Goal: Task Accomplishment & Management: Manage account settings

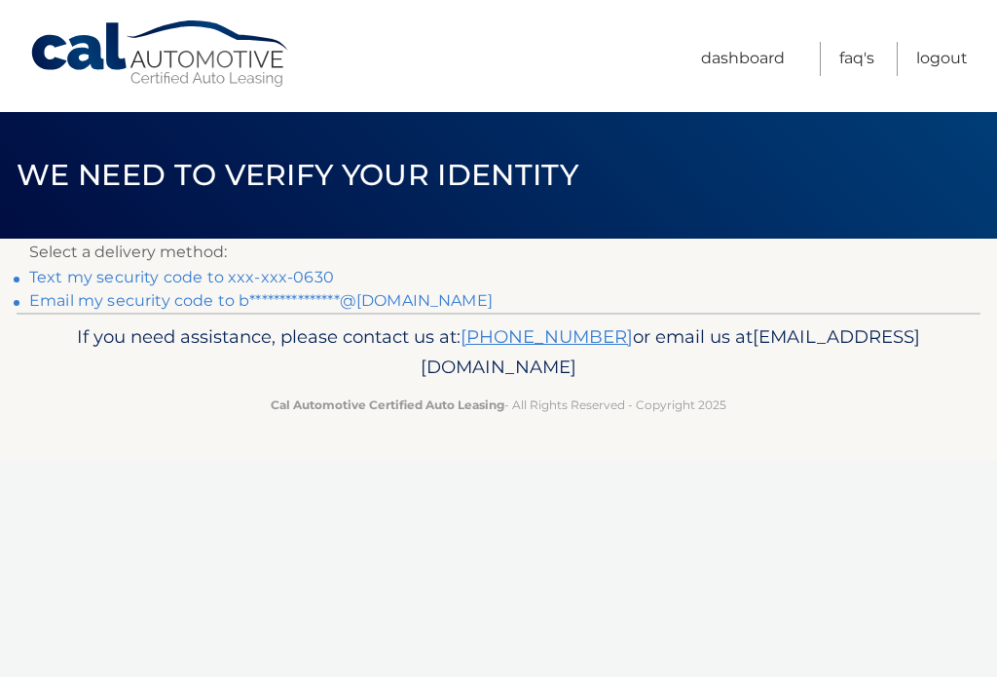
click at [313, 268] on link "Text my security code to xxx-xxx-0630" at bounding box center [181, 277] width 305 height 18
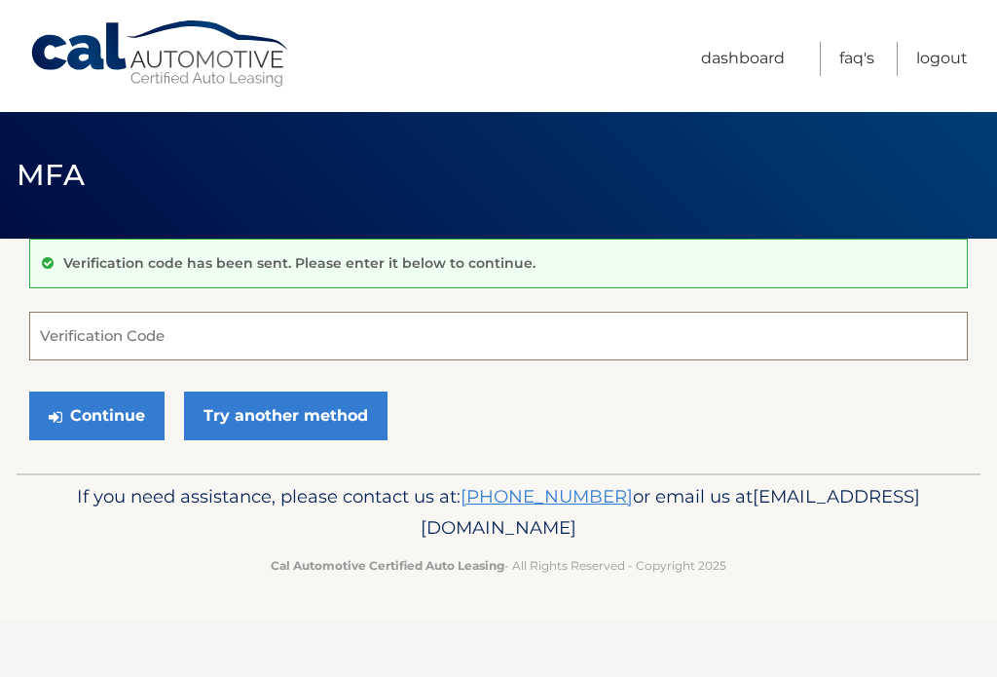
click at [282, 339] on input "Verification Code" at bounding box center [498, 335] width 938 height 49
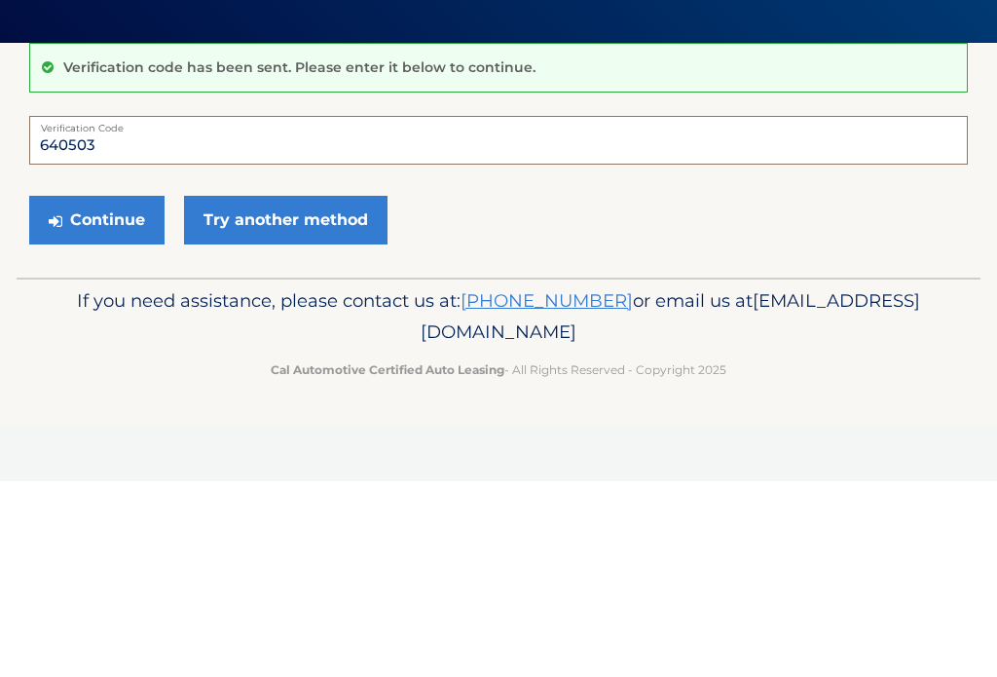
type input "640503"
click at [132, 391] on button "Continue" at bounding box center [96, 415] width 135 height 49
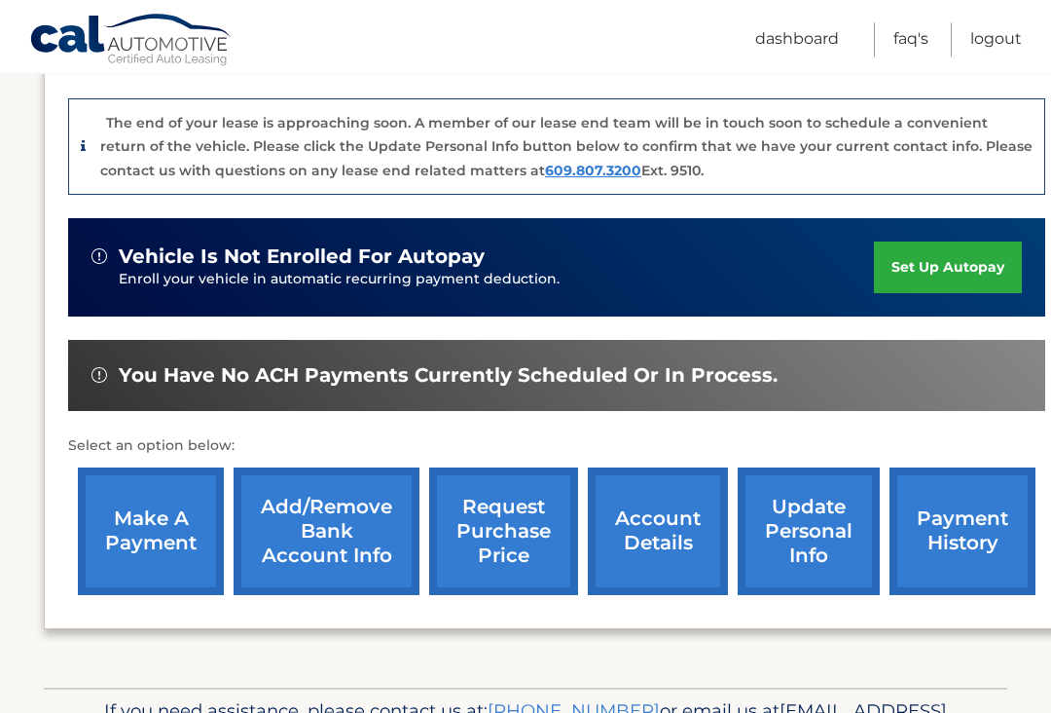
scroll to position [492, 0]
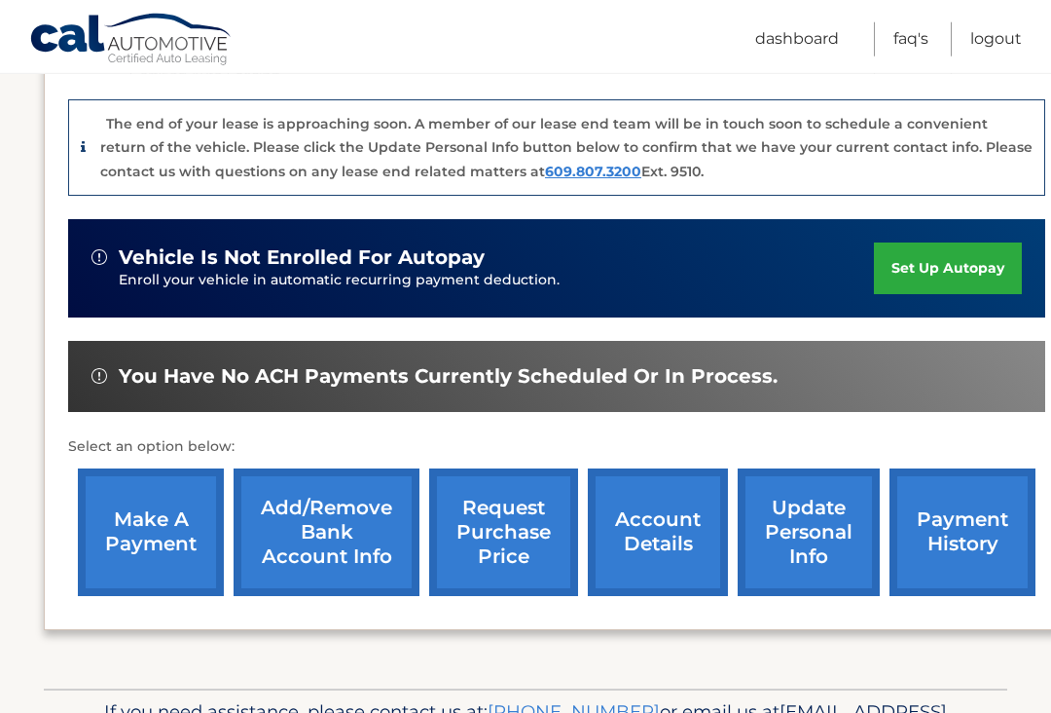
click at [668, 505] on link "account details" at bounding box center [658, 532] width 140 height 128
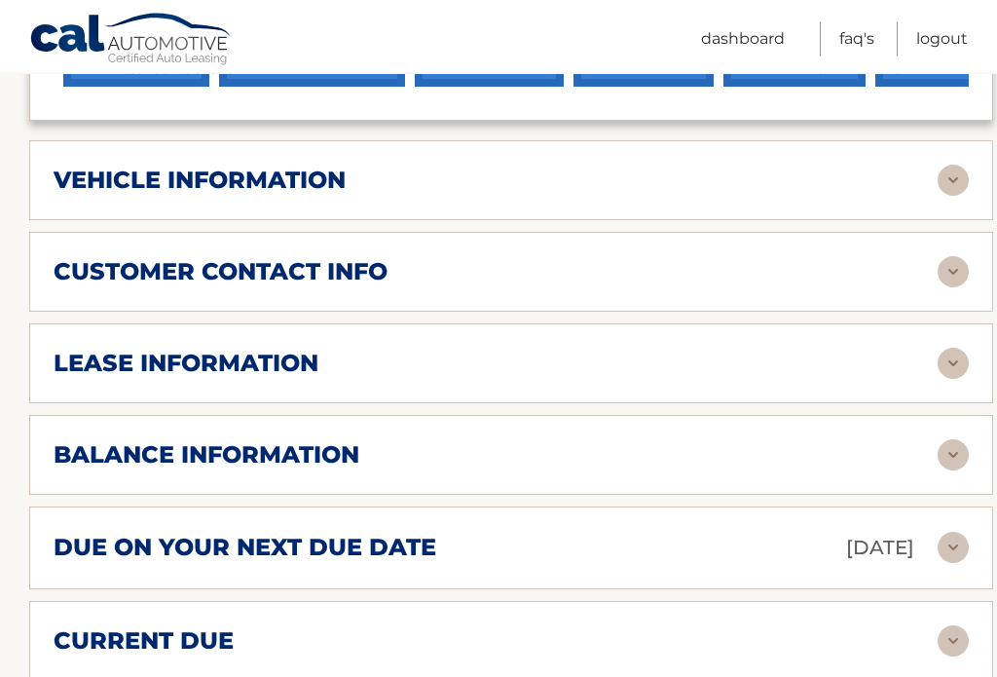
scroll to position [907, 0]
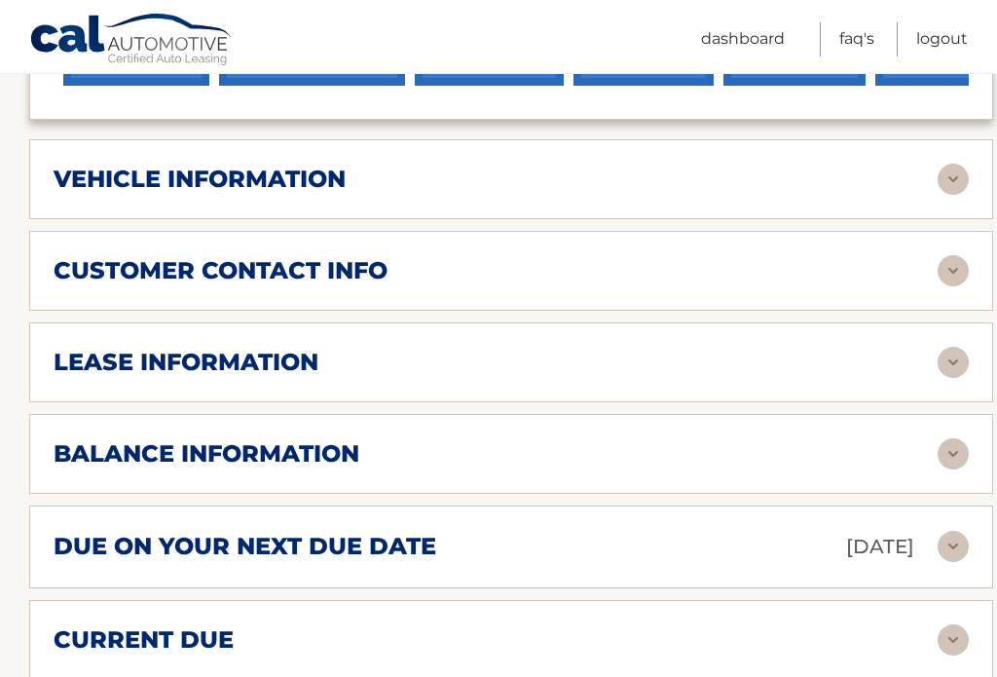
click at [958, 438] on img at bounding box center [952, 453] width 31 height 31
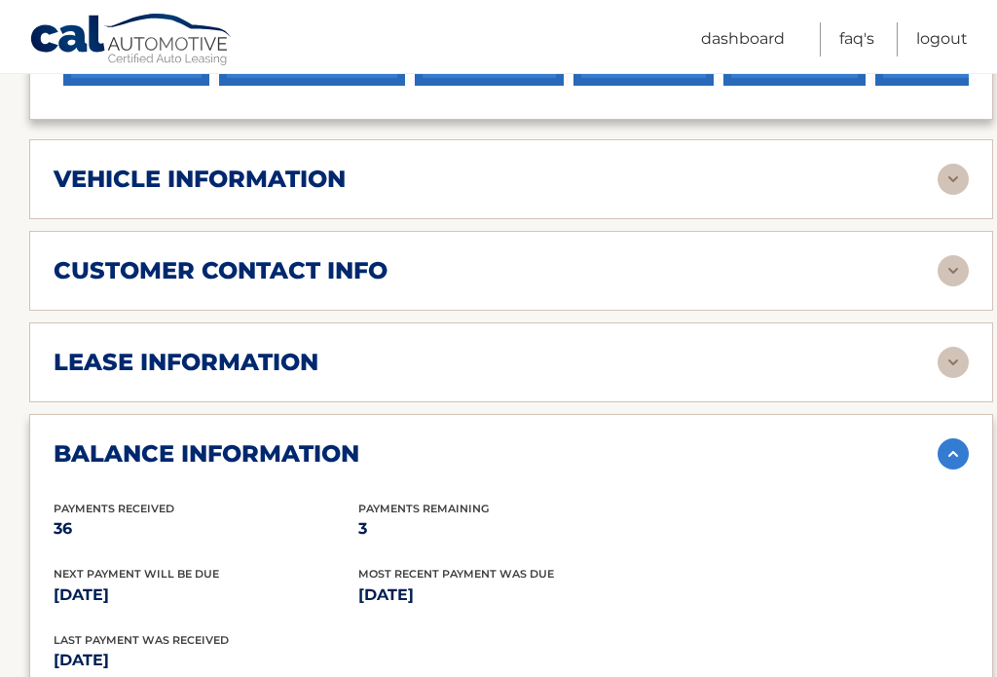
click at [954, 164] on img at bounding box center [952, 179] width 31 height 31
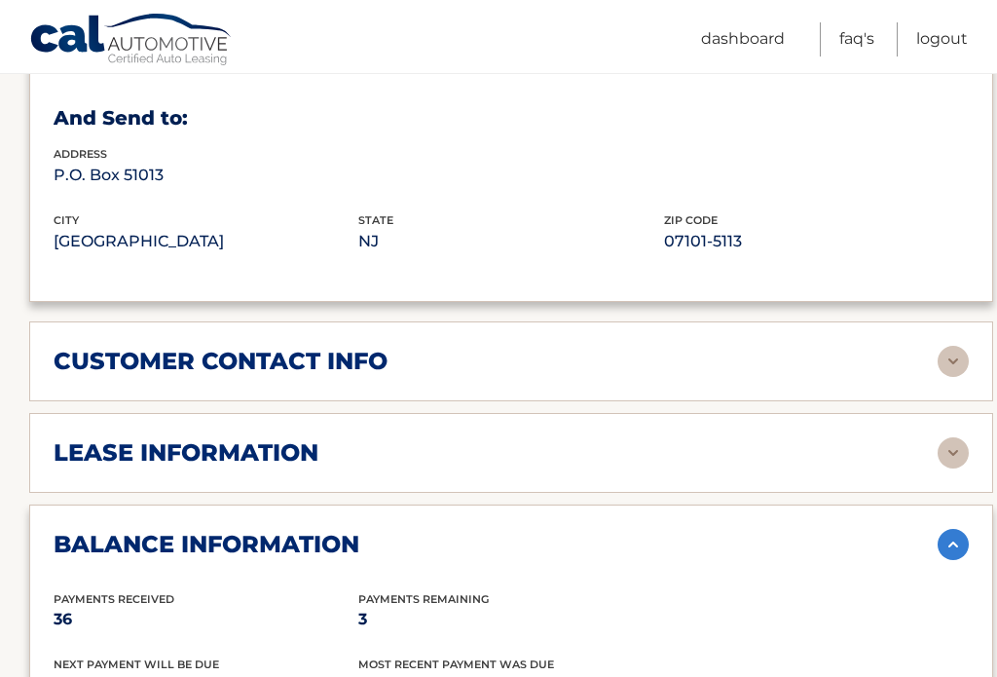
scroll to position [1283, 0]
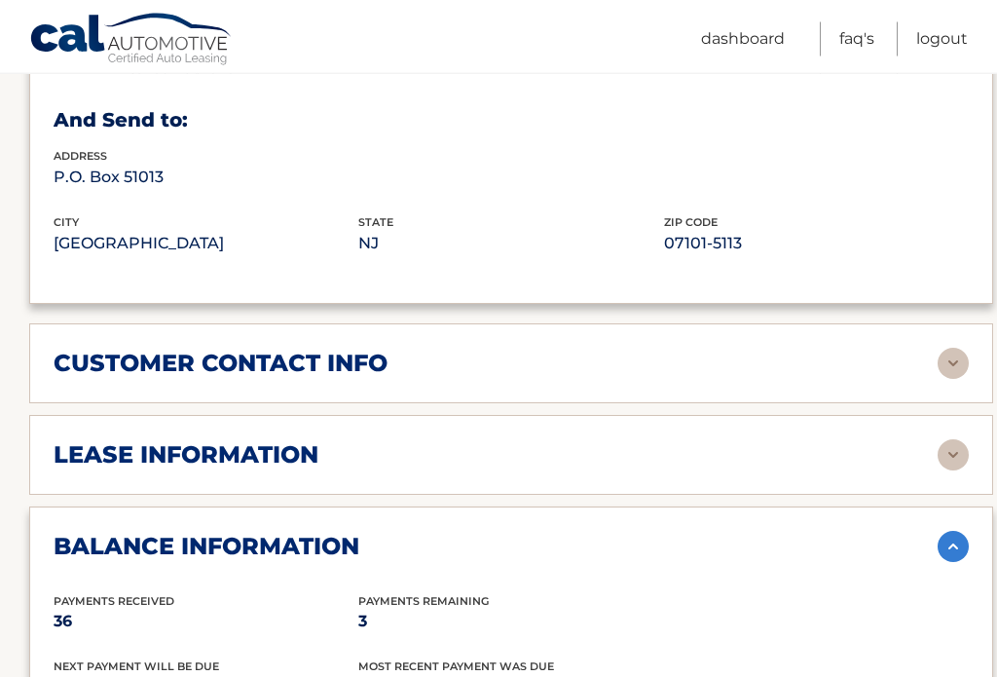
click at [952, 440] on img at bounding box center [952, 455] width 31 height 31
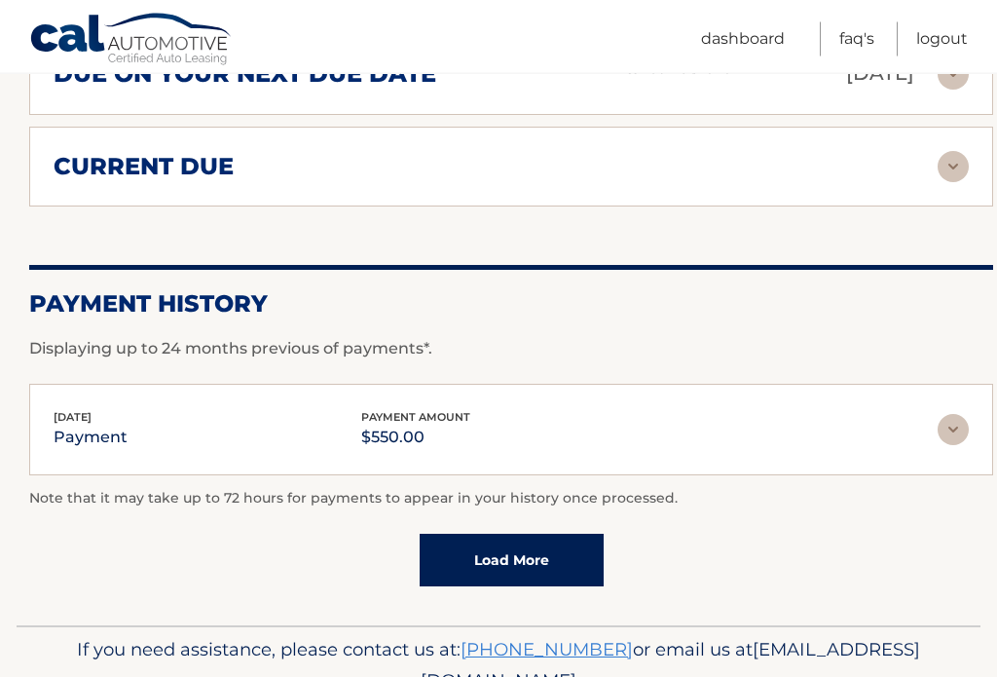
scroll to position [2471, 0]
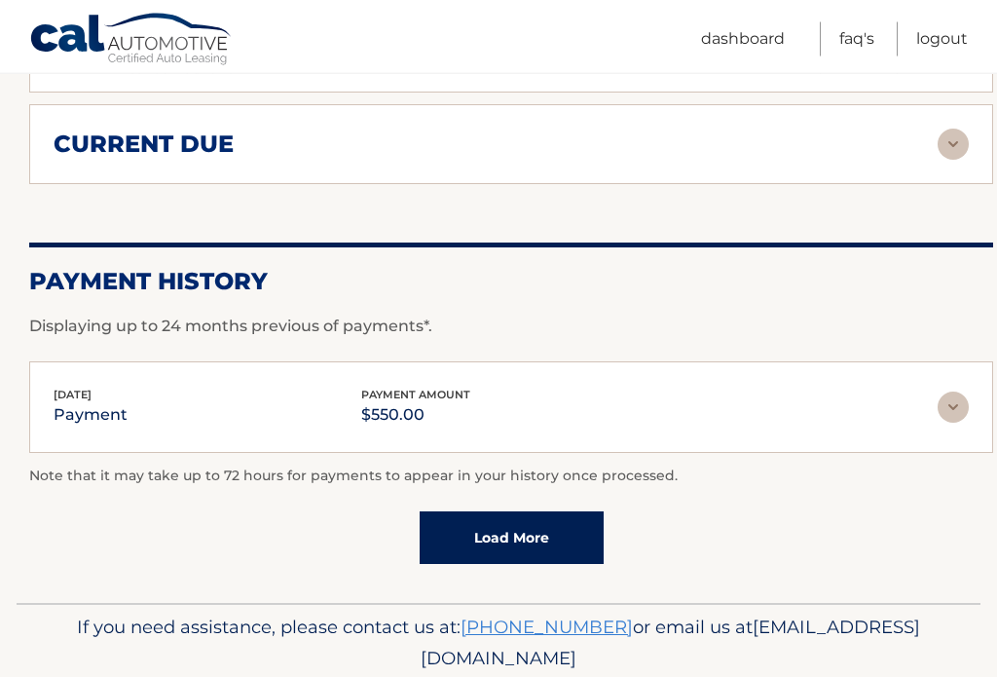
click at [548, 512] on link "Load More" at bounding box center [512, 538] width 184 height 53
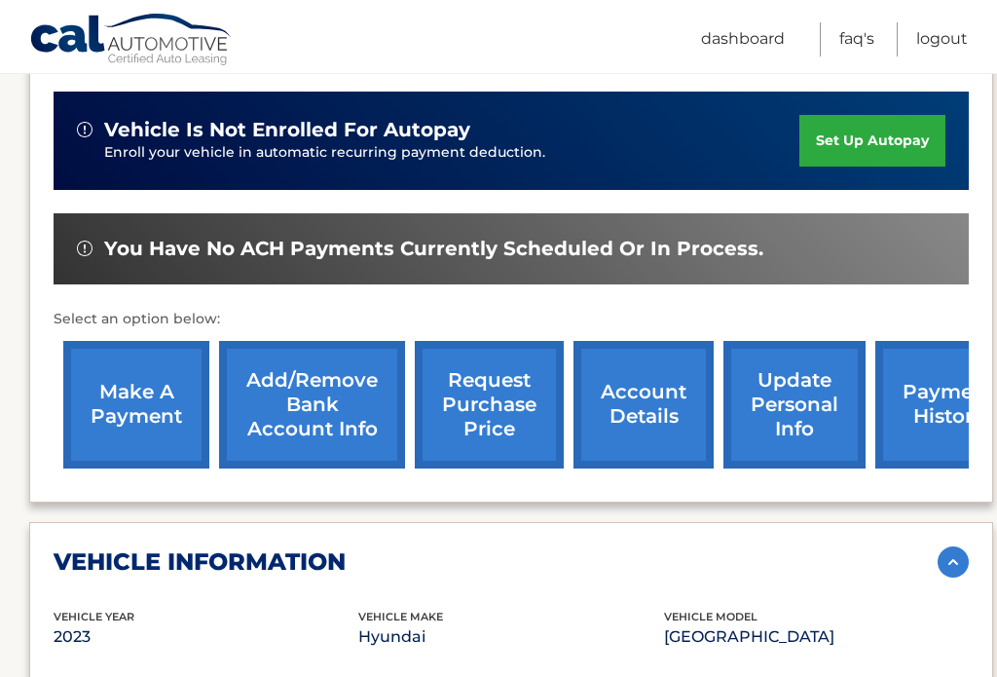
scroll to position [523, 0]
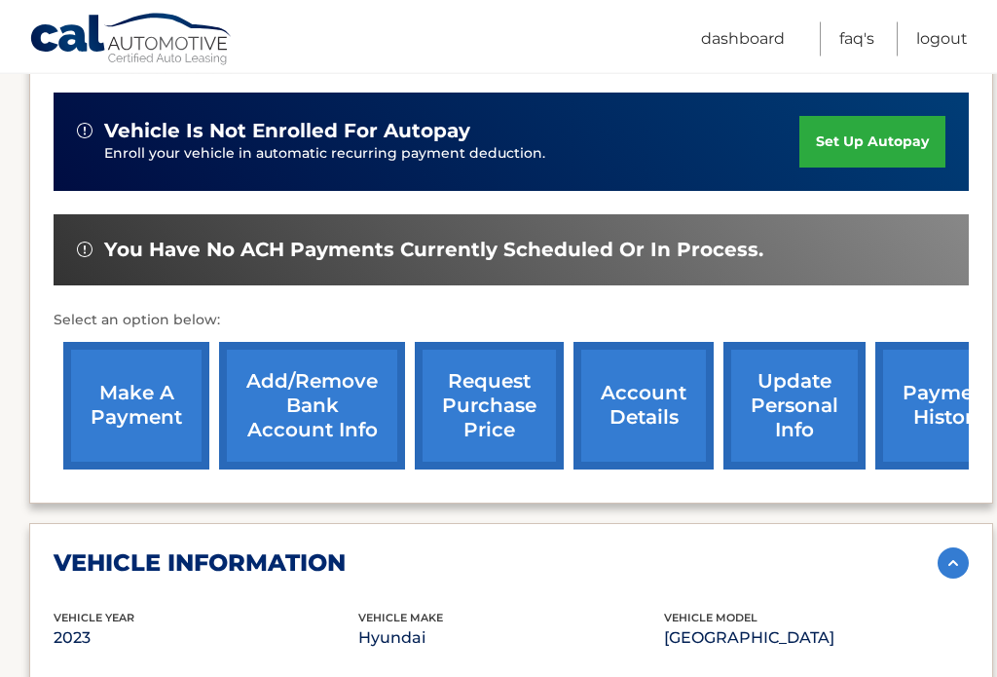
click at [802, 385] on link "update personal info" at bounding box center [794, 407] width 142 height 128
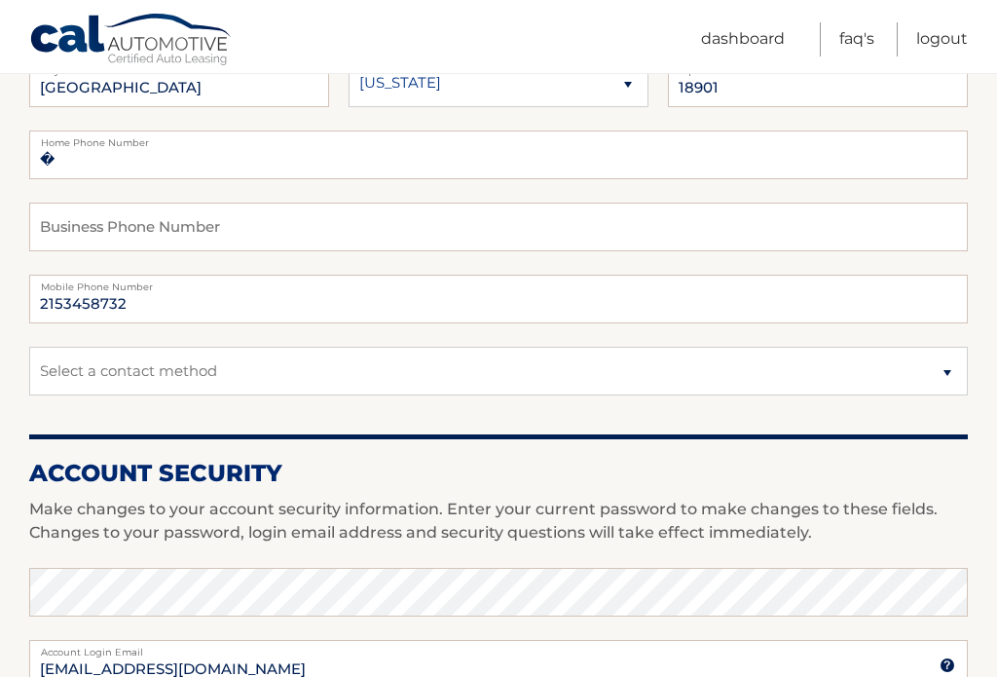
scroll to position [382, 0]
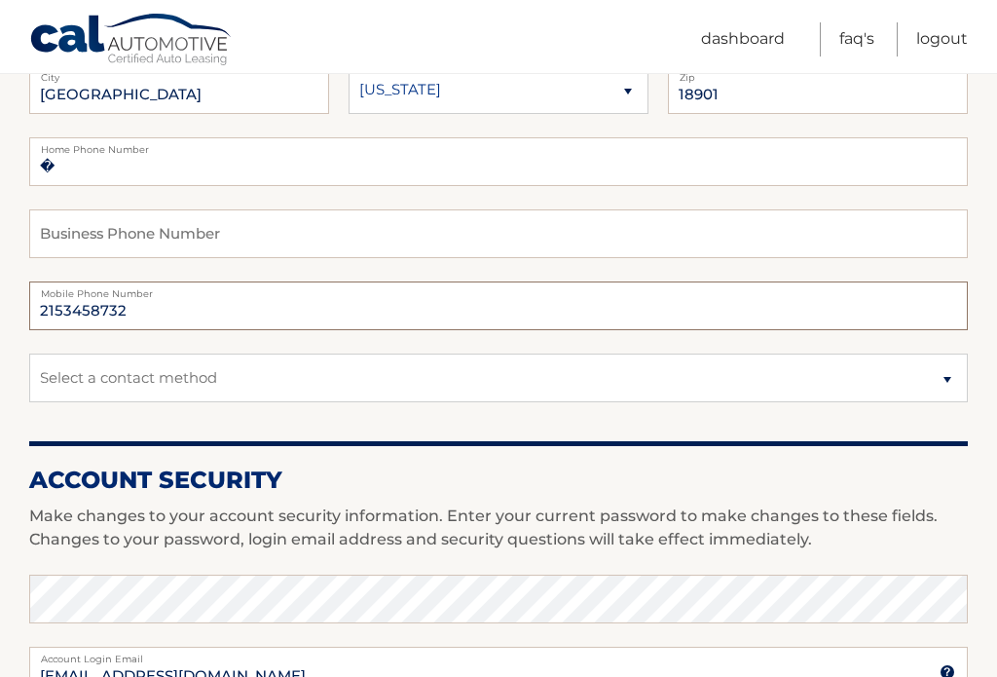
click at [170, 299] on input "2153458732" at bounding box center [498, 305] width 938 height 49
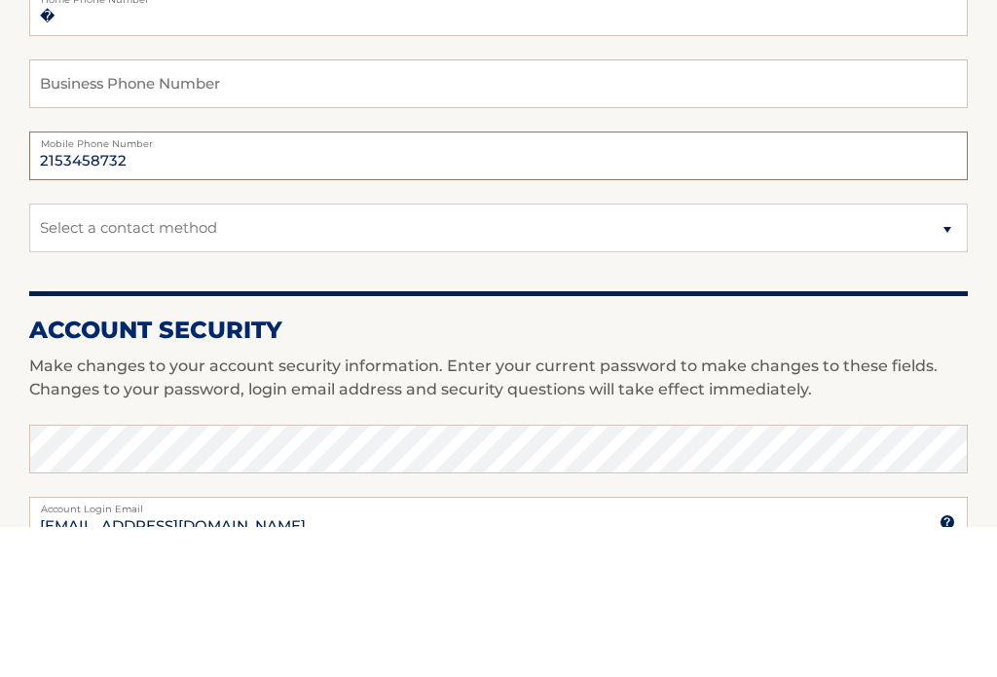
click at [164, 281] on input "2153458732" at bounding box center [498, 305] width 938 height 49
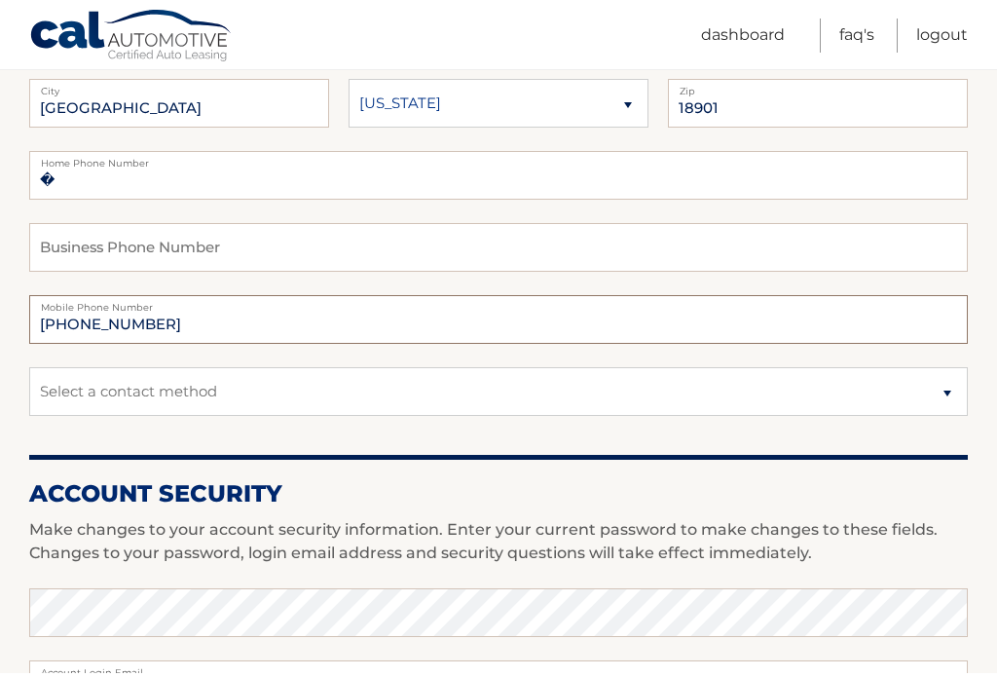
type input "215-450-0630"
click at [175, 176] on input "�" at bounding box center [498, 179] width 938 height 49
type input "2153458732"
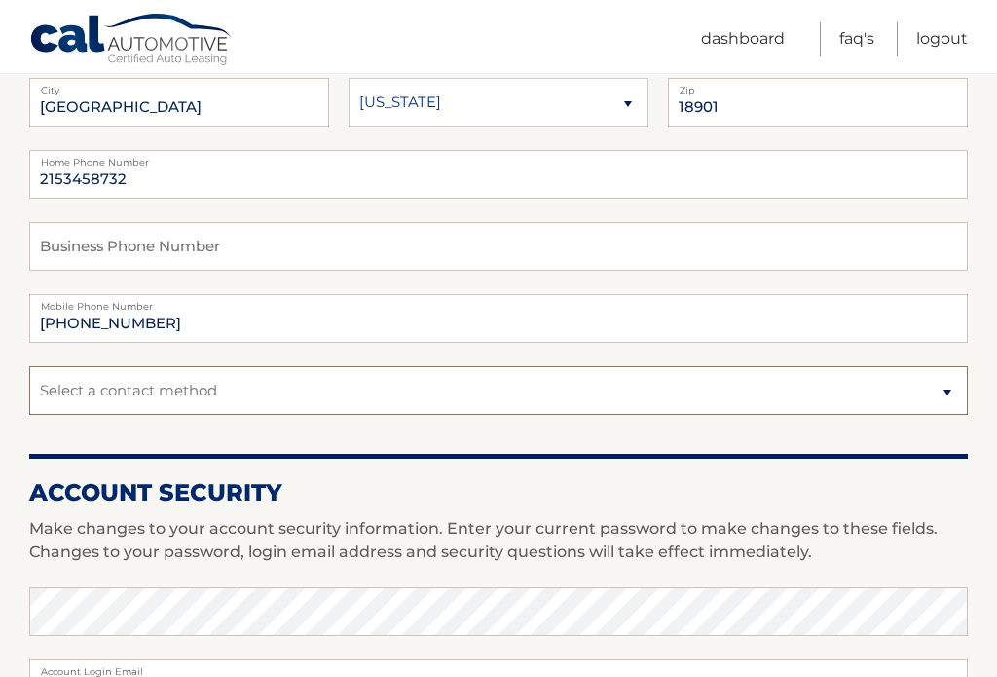
click at [223, 390] on select "Select a contact method Mobile Home" at bounding box center [498, 390] width 938 height 49
select select "1"
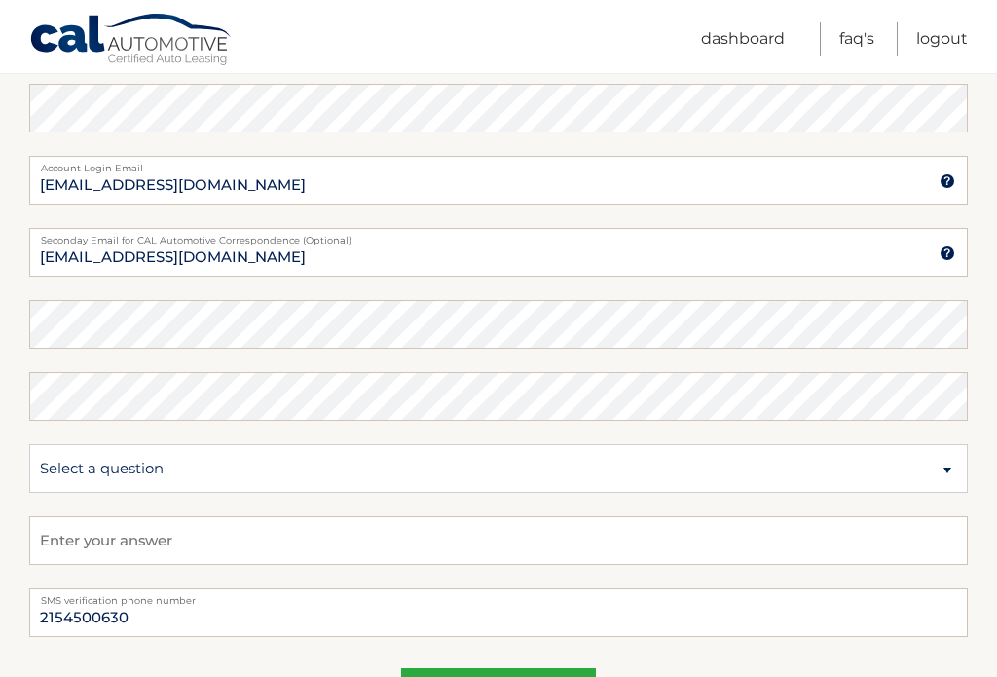
scroll to position [1092, 0]
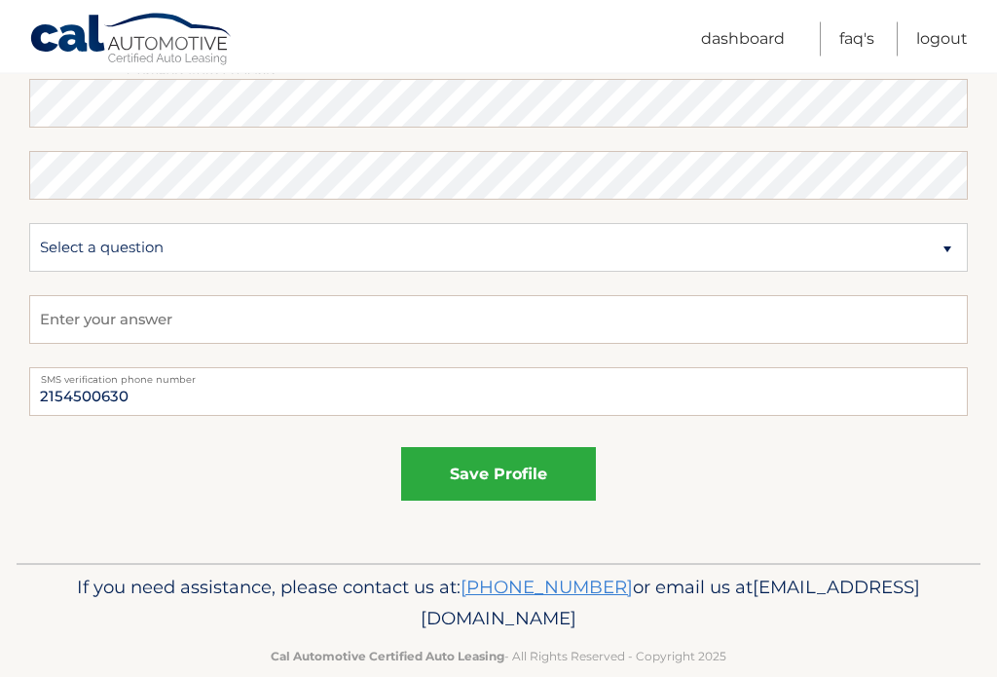
click at [552, 479] on button "save profile" at bounding box center [498, 475] width 195 height 54
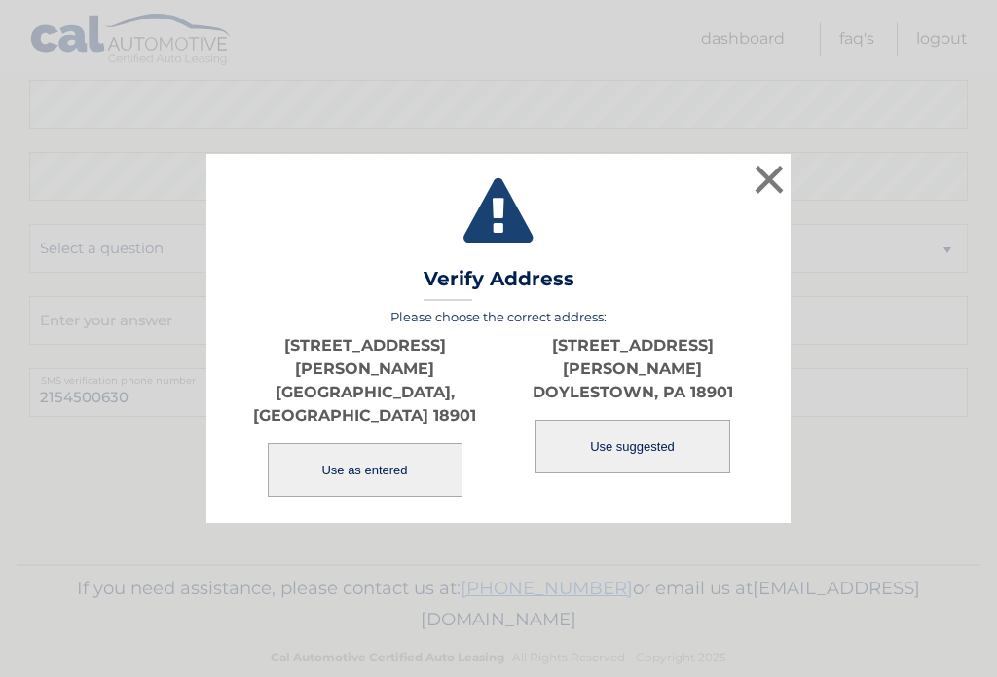
click at [421, 457] on button "Use as entered" at bounding box center [365, 470] width 195 height 54
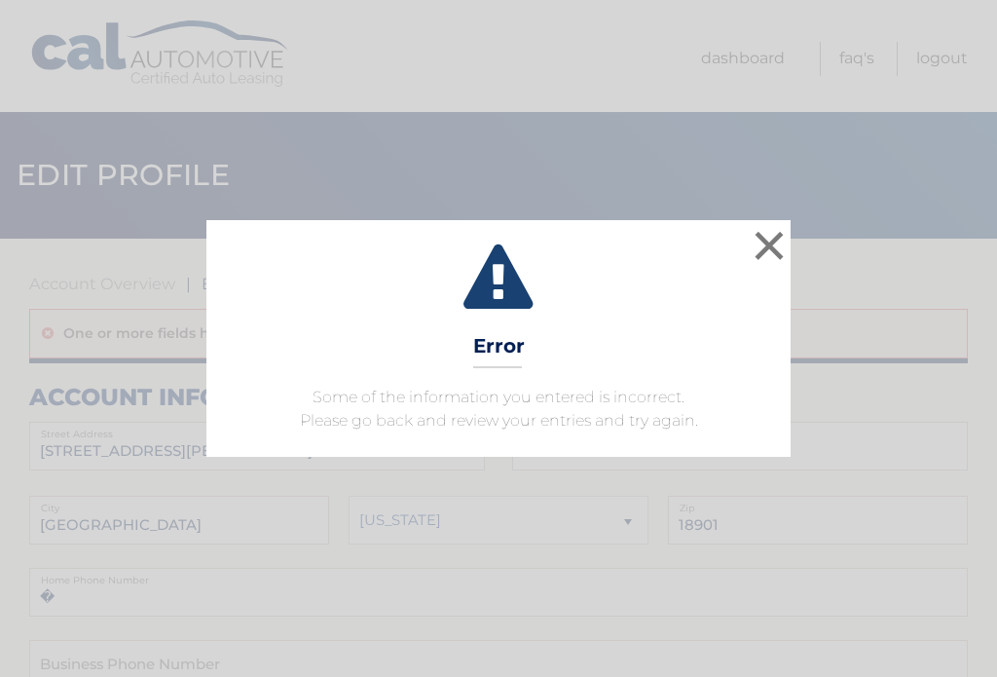
click at [773, 249] on button "×" at bounding box center [769, 245] width 39 height 39
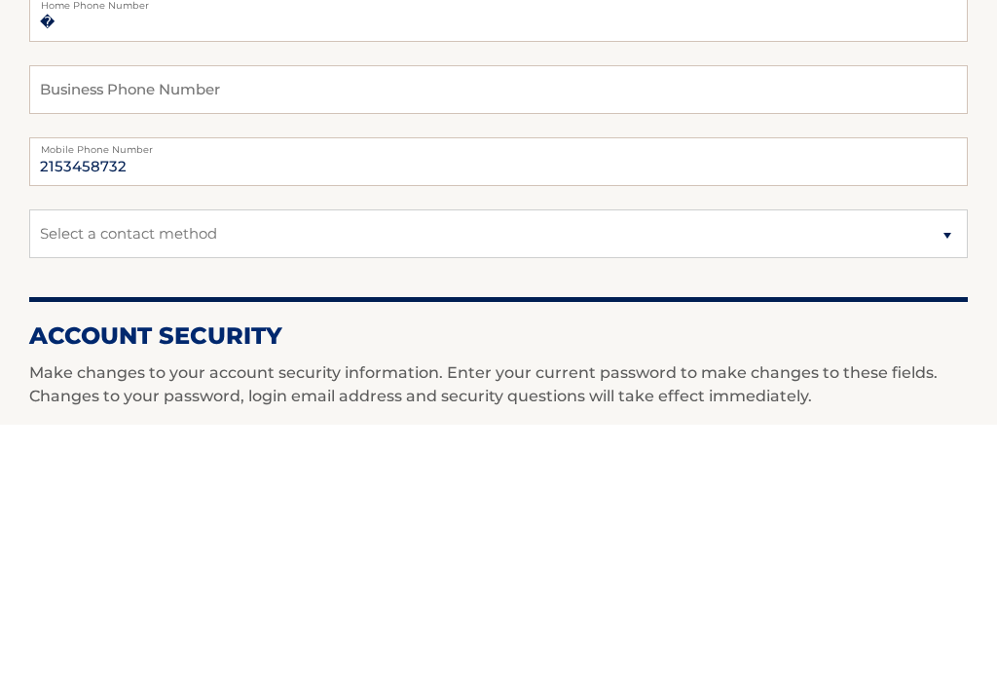
scroll to position [322, 0]
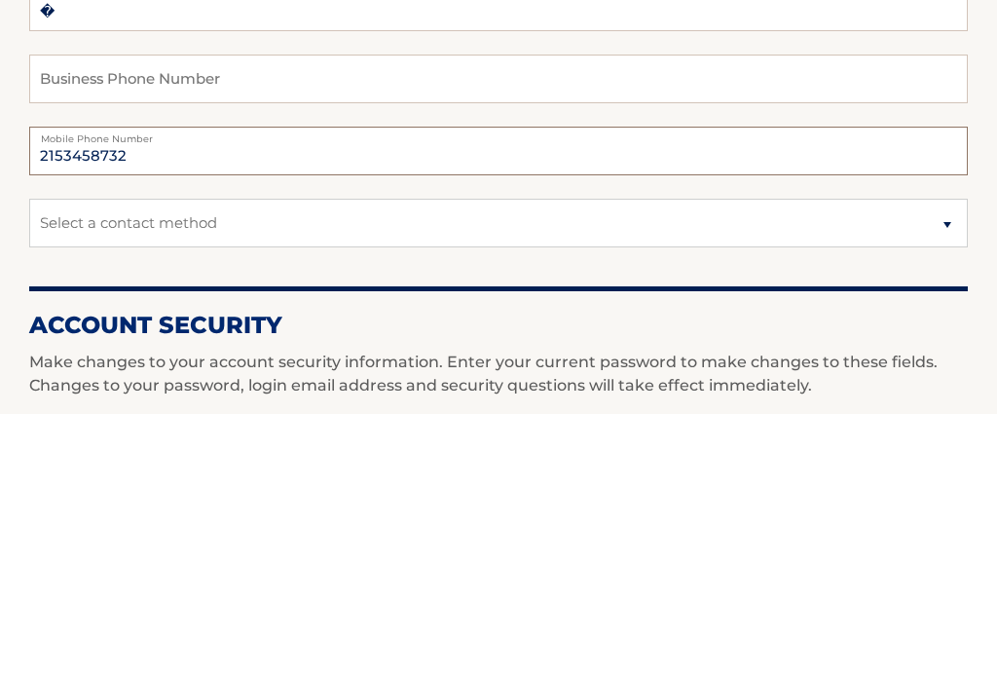
click at [184, 389] on input "2153458732" at bounding box center [498, 413] width 938 height 49
type input "2154500630"
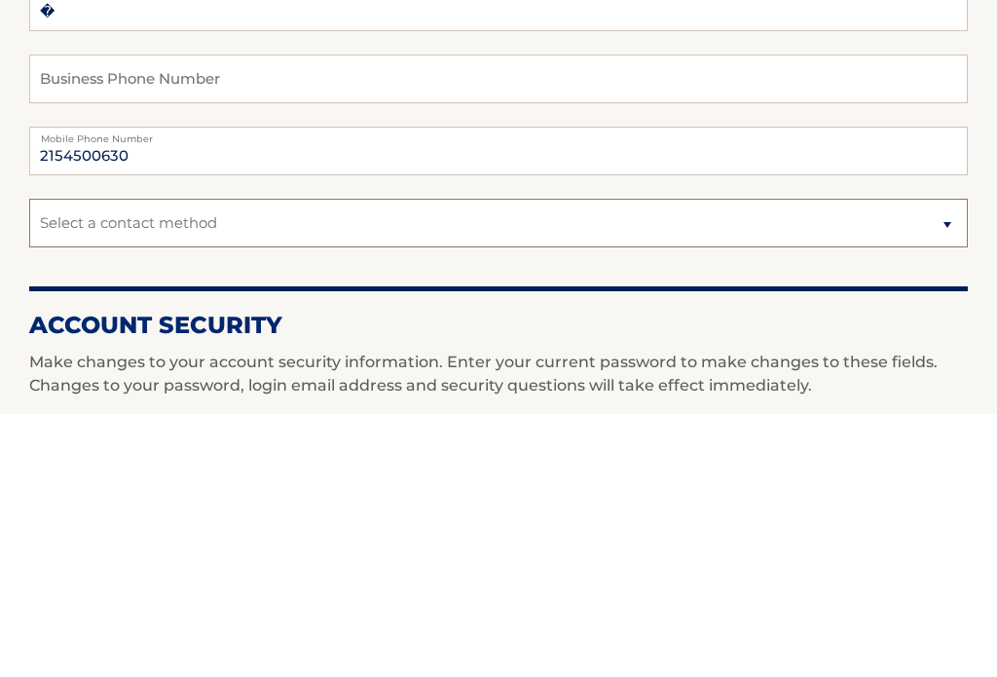
click at [634, 461] on select "Select a contact method Mobile Home" at bounding box center [498, 485] width 938 height 49
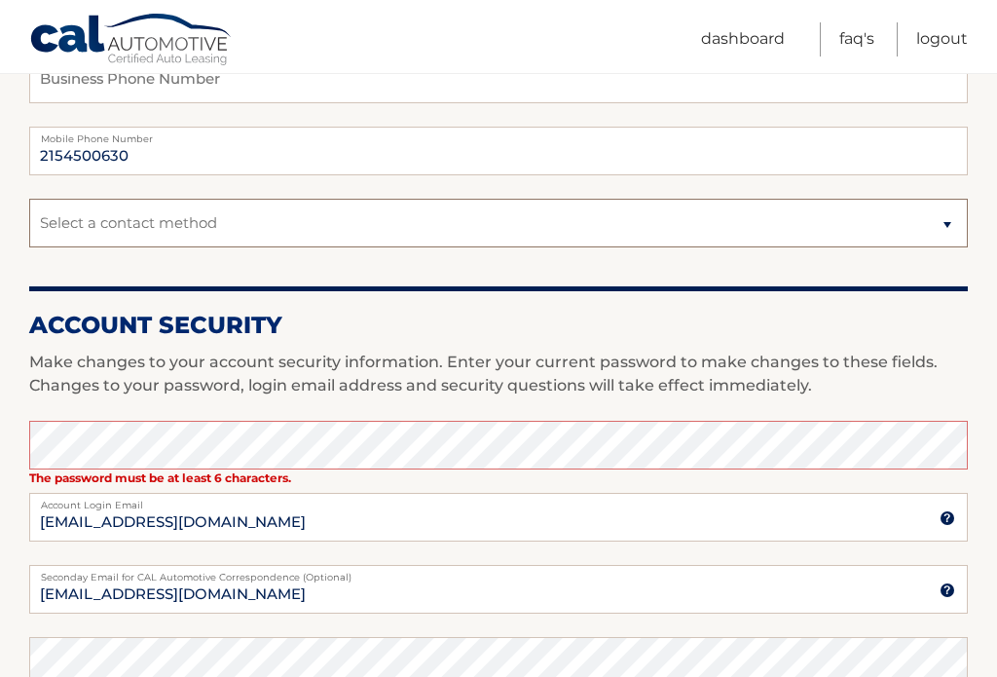
select select "1"
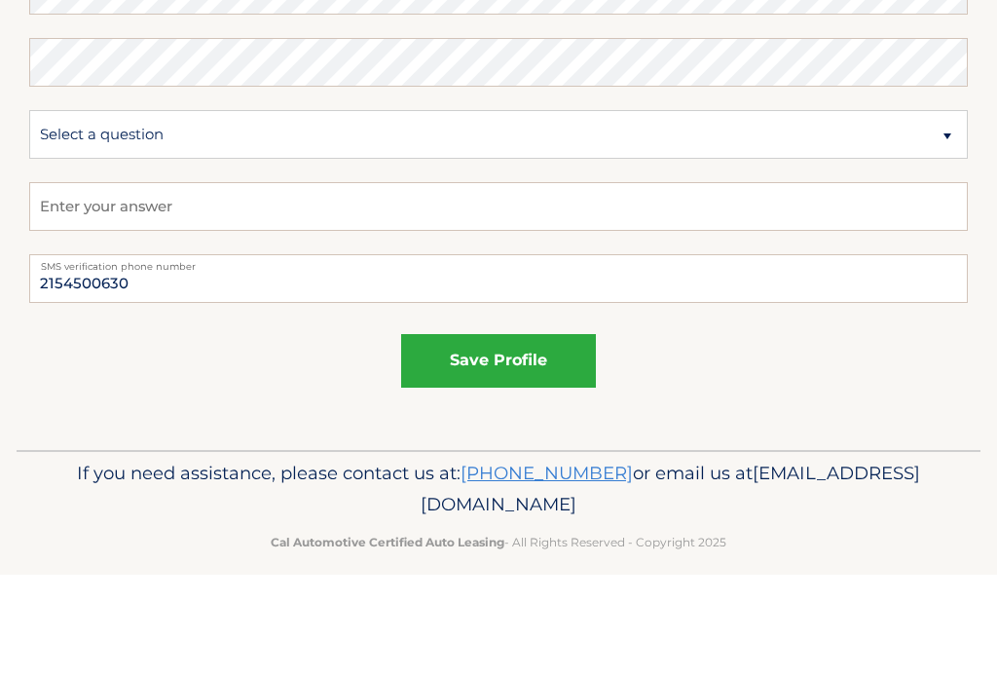
scroll to position [1173, 0]
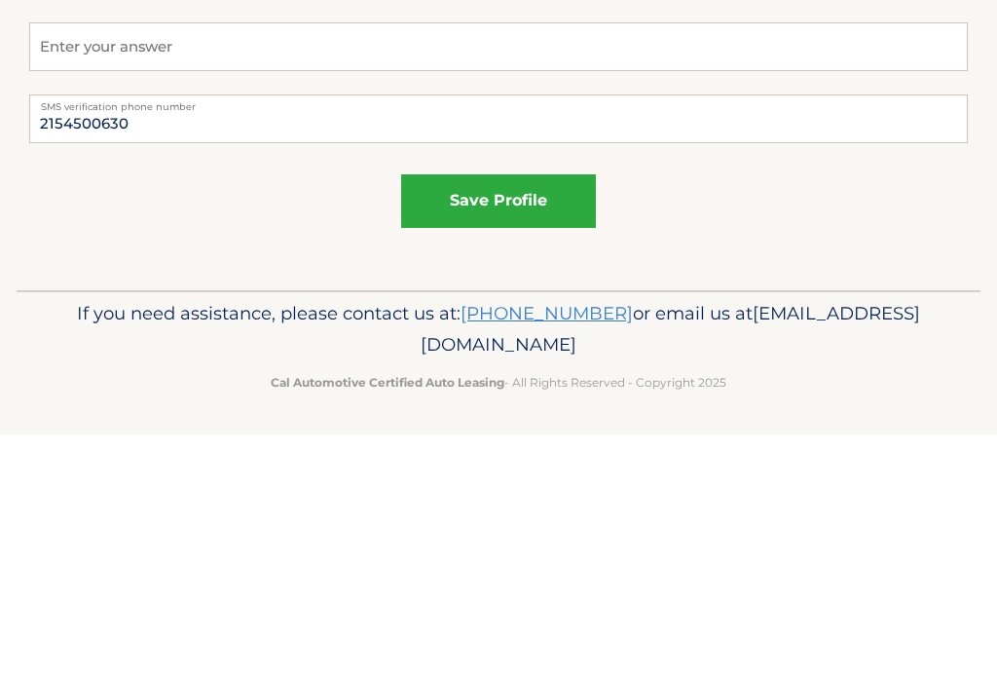
click at [559, 417] on button "save profile" at bounding box center [498, 444] width 195 height 54
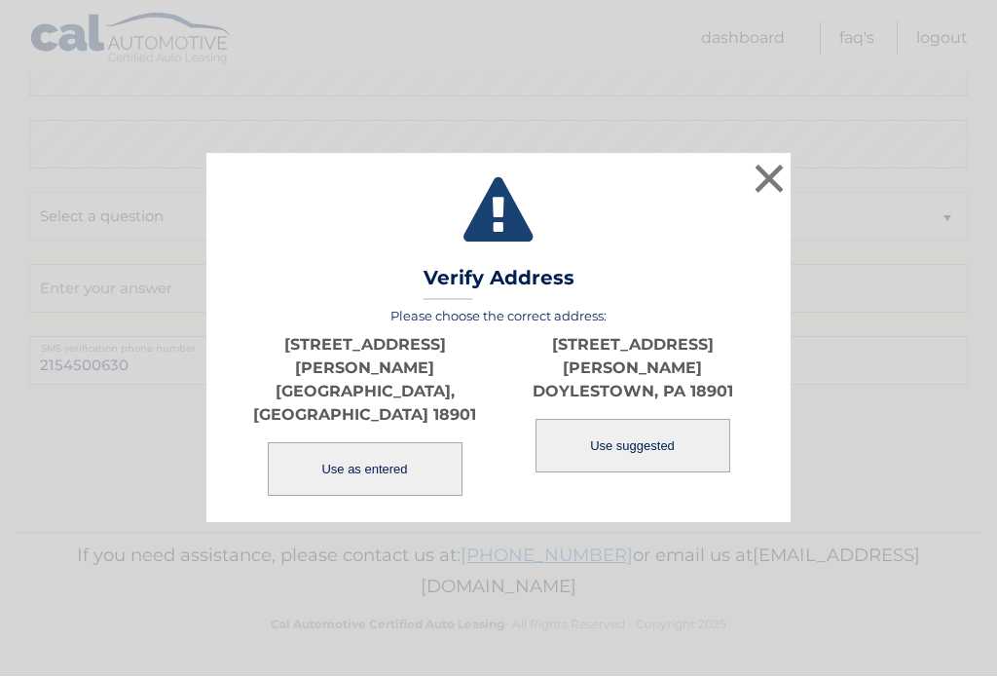
click at [692, 442] on button "Use suggested" at bounding box center [632, 447] width 195 height 54
type input "[STREET_ADDRESS][PERSON_NAME]"
type input "DOYLESTOWN"
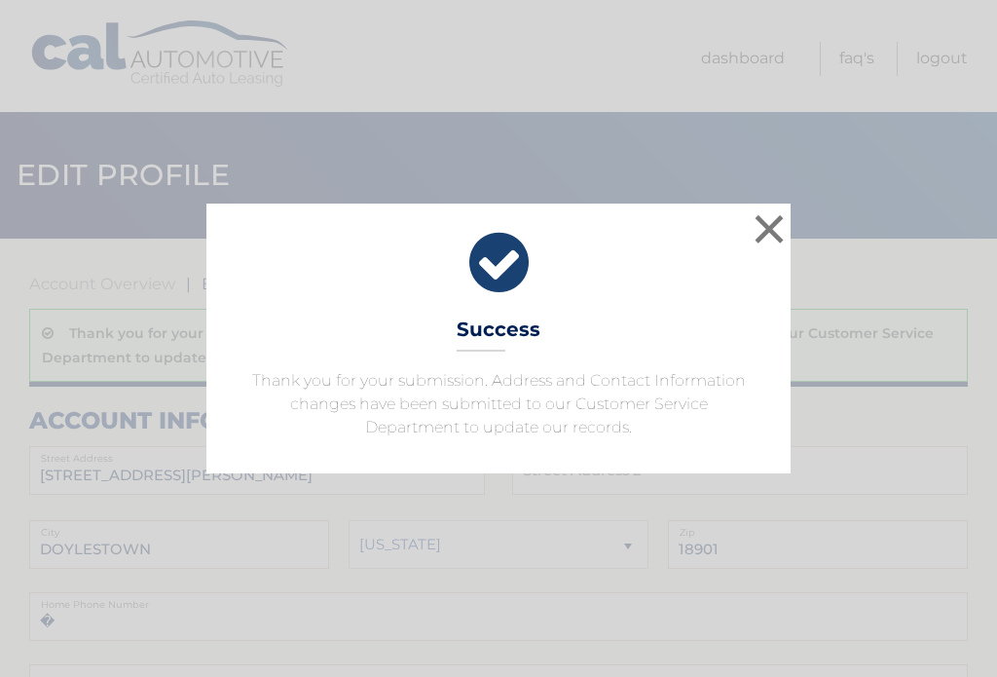
click at [771, 236] on button "×" at bounding box center [769, 228] width 39 height 39
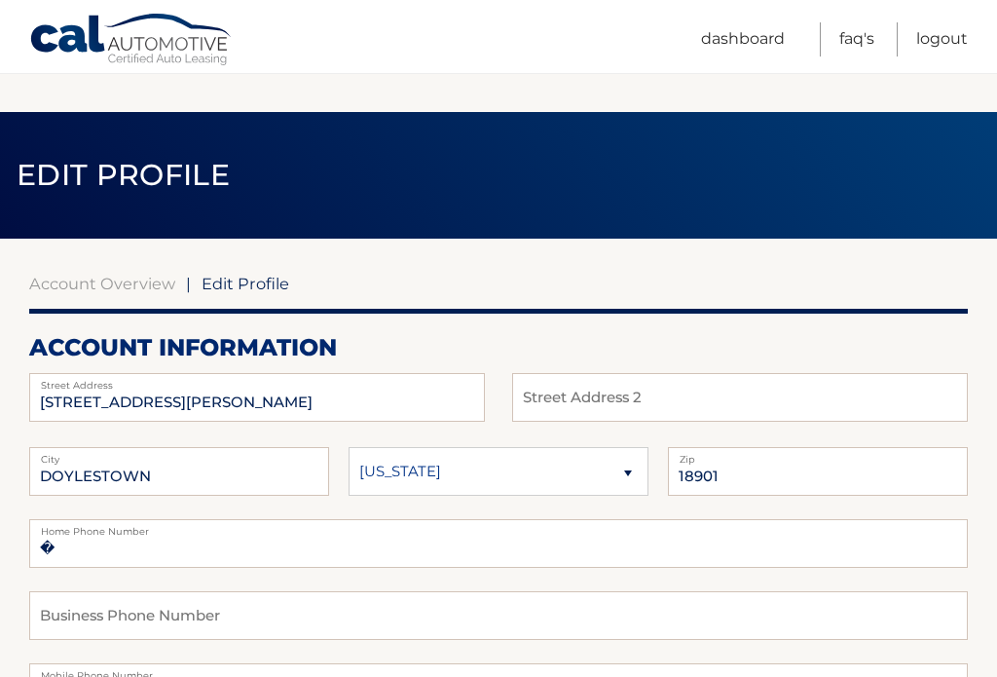
select select "1"
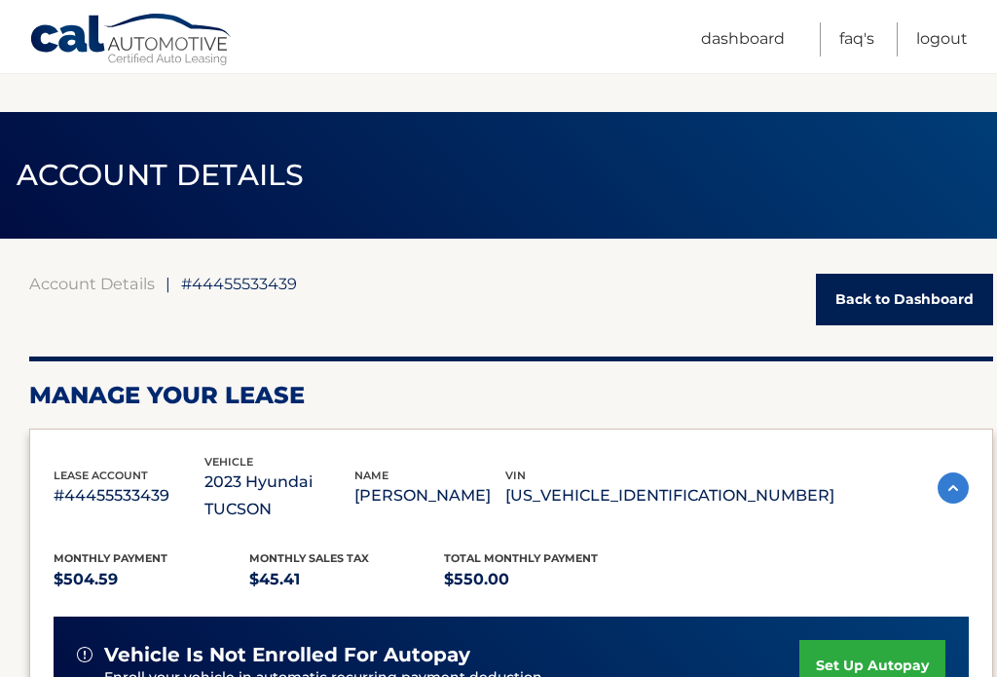
scroll to position [524, 0]
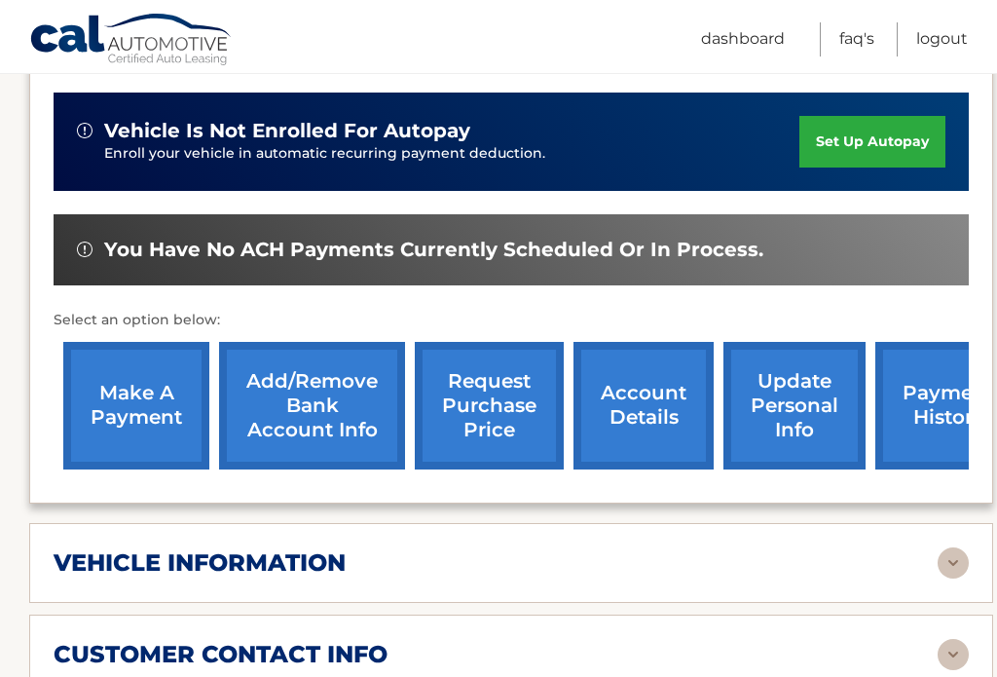
click at [650, 377] on link "account details" at bounding box center [643, 406] width 140 height 128
click at [677, 381] on link "account details" at bounding box center [643, 406] width 140 height 128
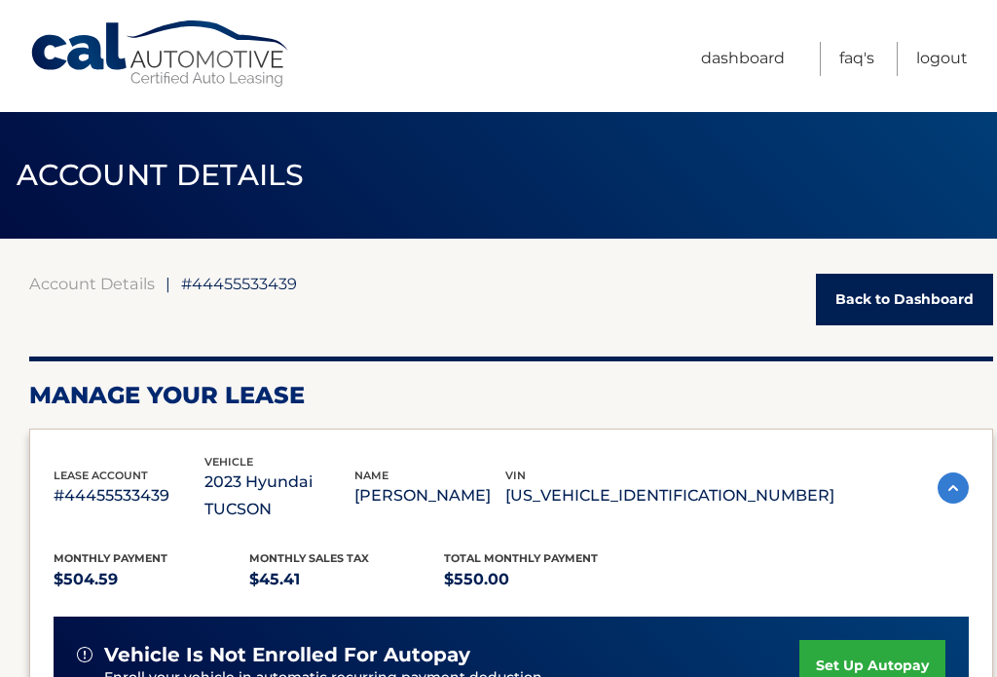
click at [698, 492] on p "5NMJECAE2PH166533" at bounding box center [669, 495] width 329 height 27
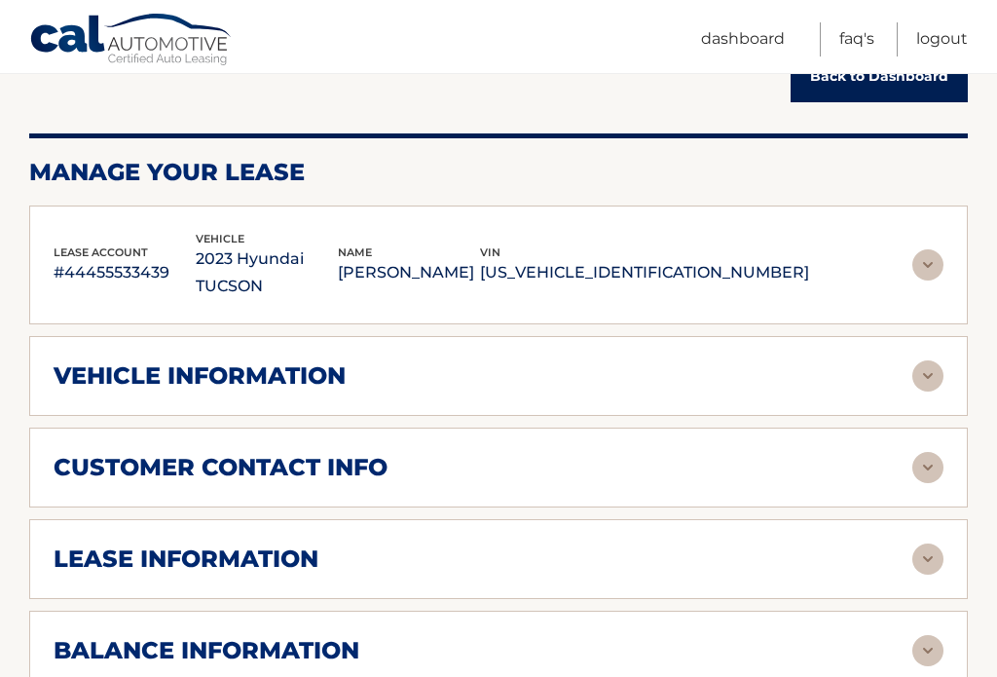
scroll to position [218, 0]
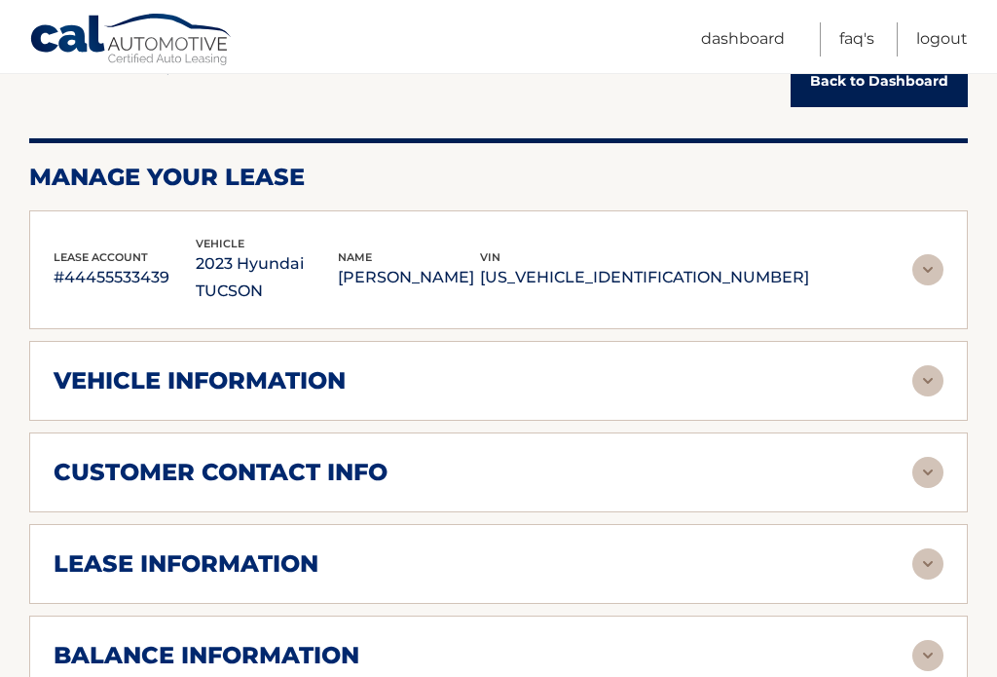
click at [361, 641] on div "balance information" at bounding box center [483, 655] width 859 height 29
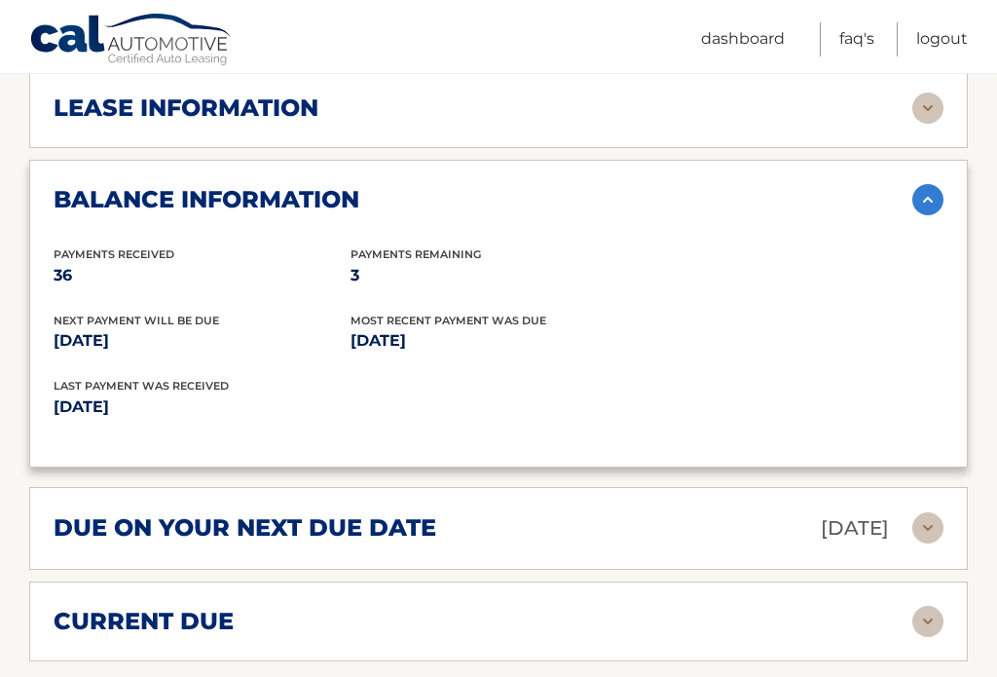
scroll to position [687, 0]
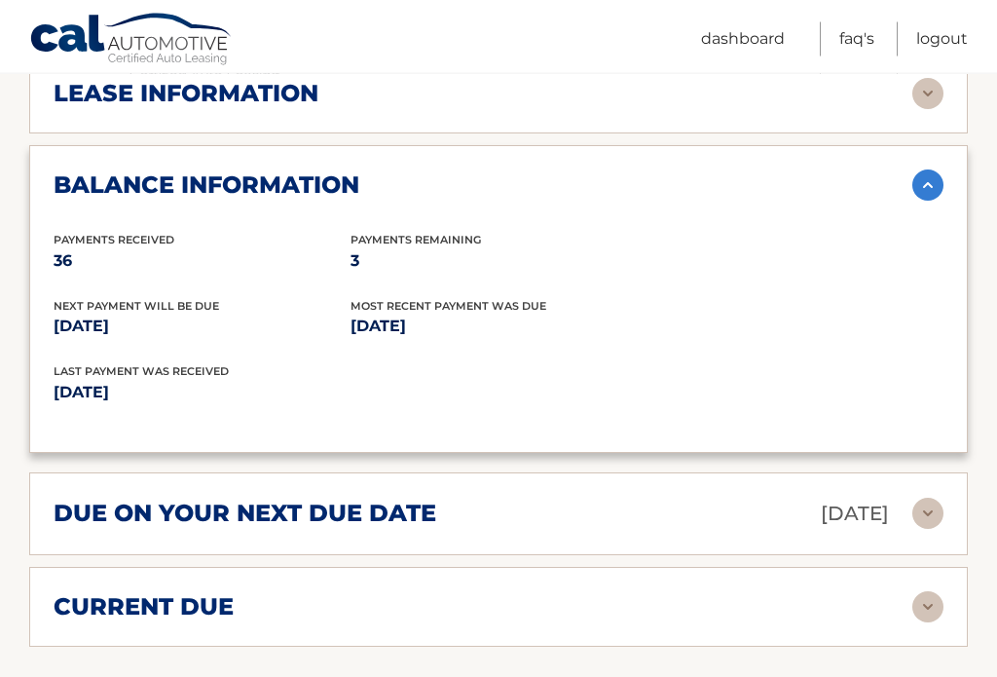
click at [372, 593] on div "current due" at bounding box center [483, 607] width 859 height 29
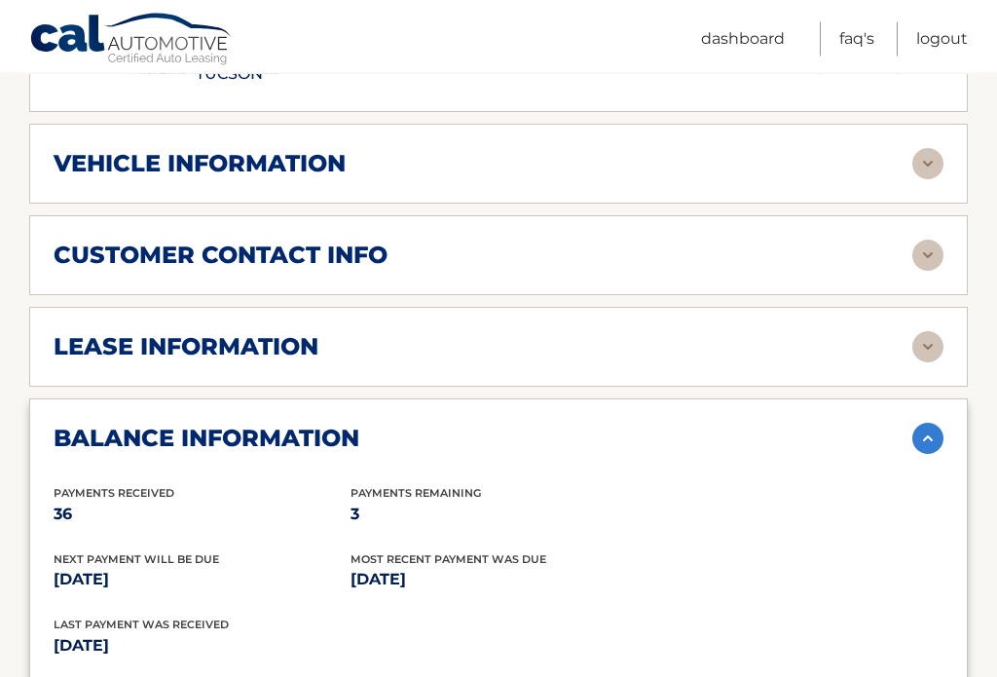
scroll to position [414, 0]
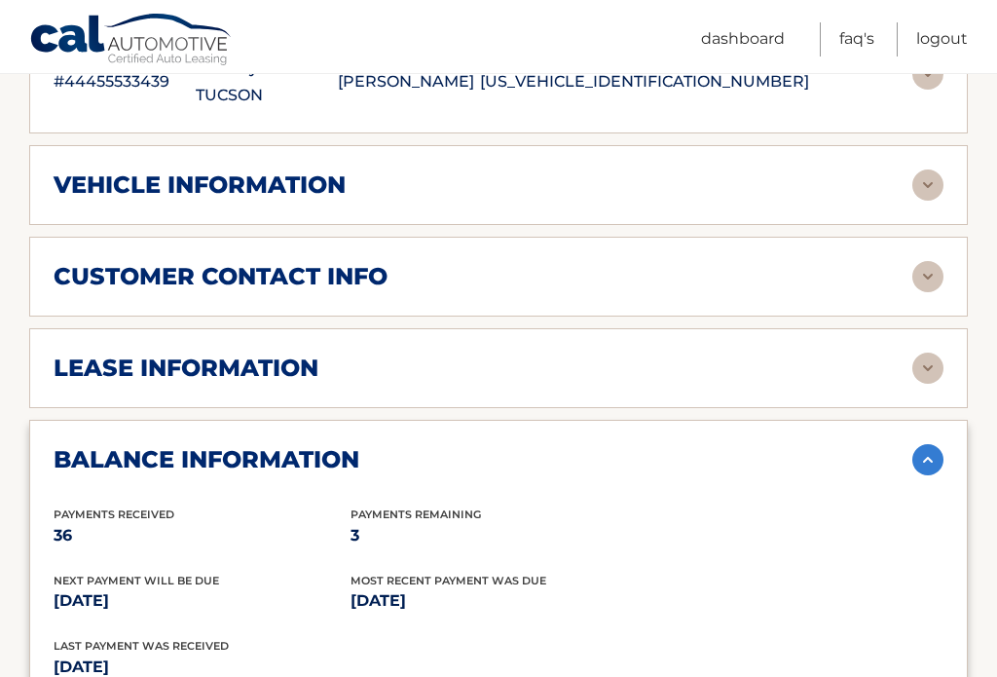
click at [639, 262] on div "customer contact info" at bounding box center [483, 276] width 859 height 29
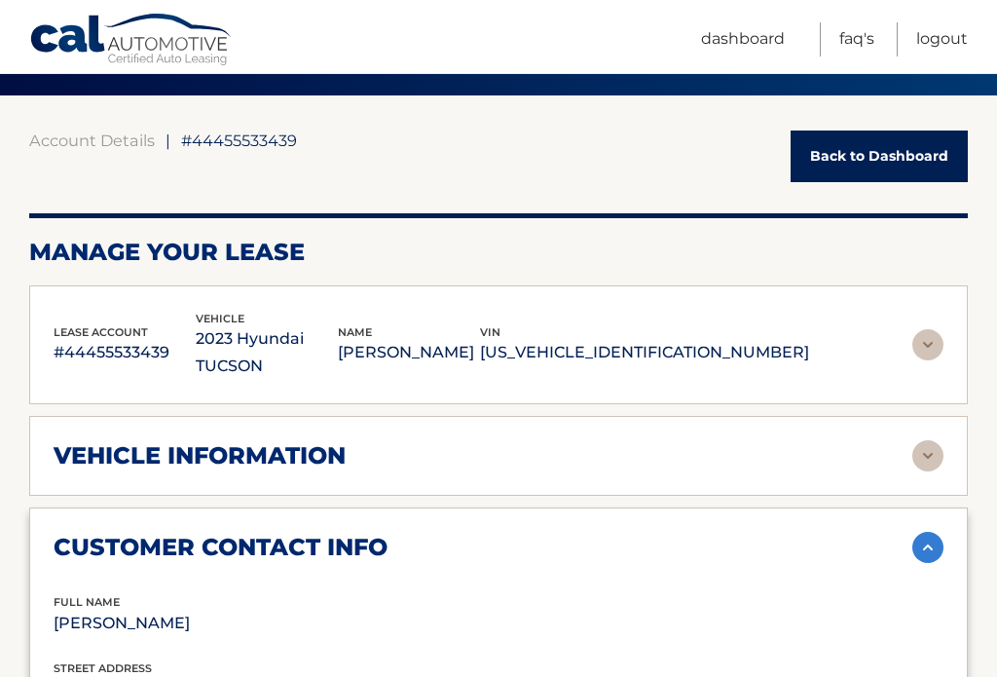
scroll to position [142, 0]
